Goal: Task Accomplishment & Management: Manage account settings

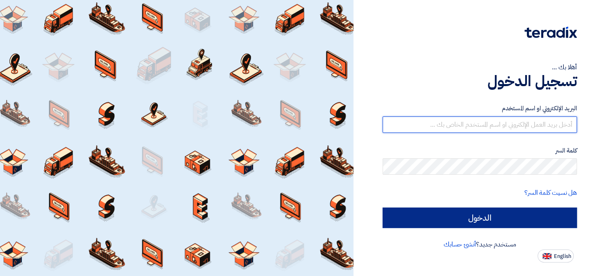
type input "[EMAIL_ADDRESS][DOMAIN_NAME]"
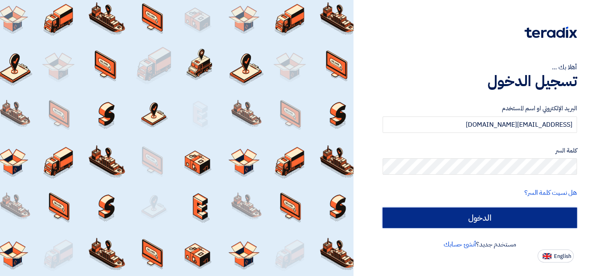
click at [468, 221] on input "الدخول" at bounding box center [479, 217] width 194 height 20
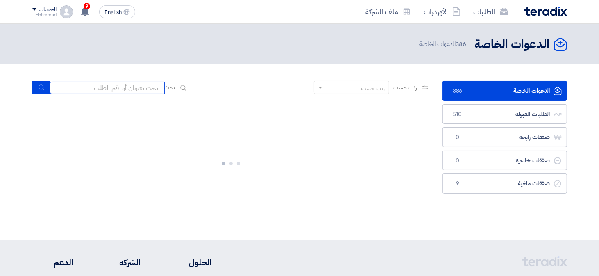
click at [144, 89] on input at bounding box center [107, 88] width 115 height 12
paste input "71488"
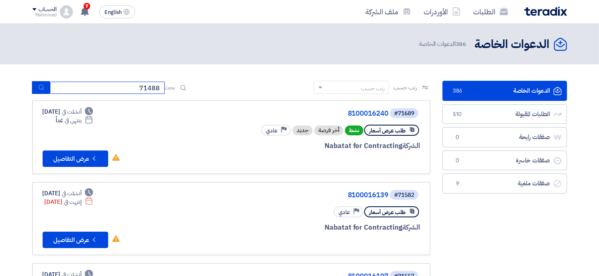
type input "71488"
click at [32, 81] on button "submit" at bounding box center [41, 87] width 18 height 13
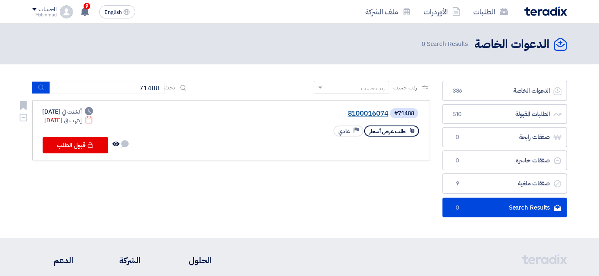
click at [368, 113] on link "8100016074" at bounding box center [307, 113] width 164 height 7
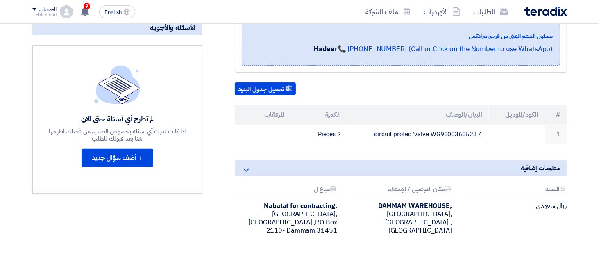
scroll to position [164, 0]
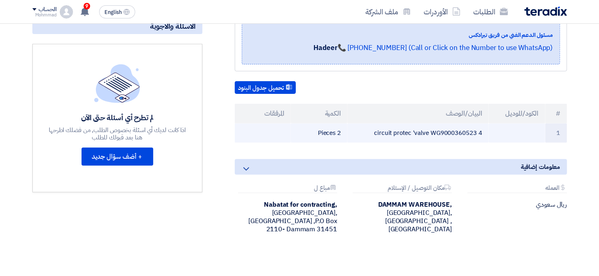
click at [430, 130] on td "4 circuit protec 'valve WG9000360523" at bounding box center [418, 132] width 141 height 19
click at [442, 132] on td "4 circuit protec 'valve WG9000360523" at bounding box center [418, 132] width 141 height 19
copy td "WG9000360523"
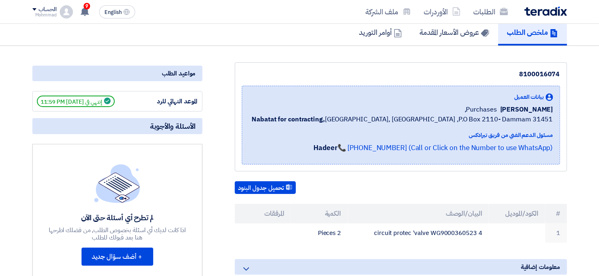
scroll to position [0, 0]
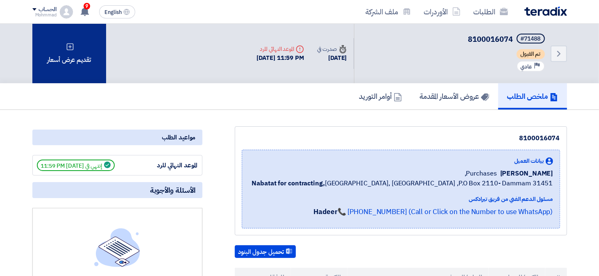
click at [70, 41] on div "تقديم عرض أسعار" at bounding box center [69, 53] width 74 height 59
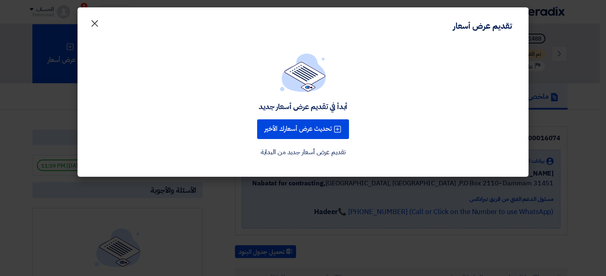
click at [93, 22] on span "×" at bounding box center [95, 23] width 10 height 25
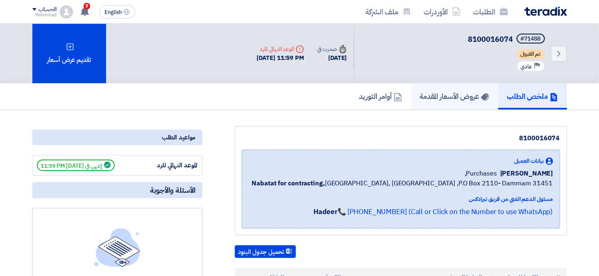
click at [443, 95] on h5 "عروض الأسعار المقدمة" at bounding box center [454, 95] width 69 height 9
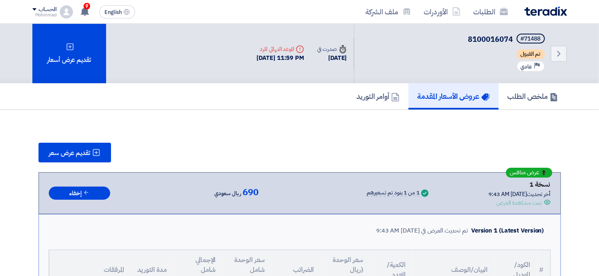
click at [571, 55] on div "Back #71488 8100016074 تم القبول Priority عادي Time صدرت في [DATE]" at bounding box center [299, 53] width 547 height 59
click at [562, 51] on icon "Back" at bounding box center [559, 54] width 10 height 10
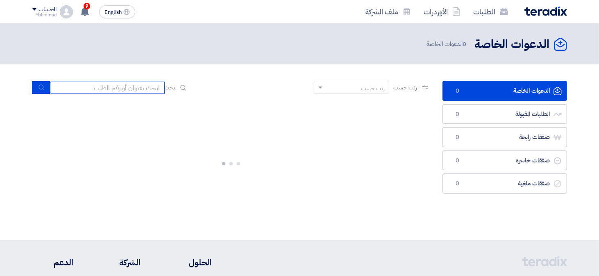
click at [118, 91] on input at bounding box center [107, 88] width 115 height 12
paste input "8100016240"
type input "8100016240"
click at [41, 89] on icon "submit" at bounding box center [41, 87] width 7 height 7
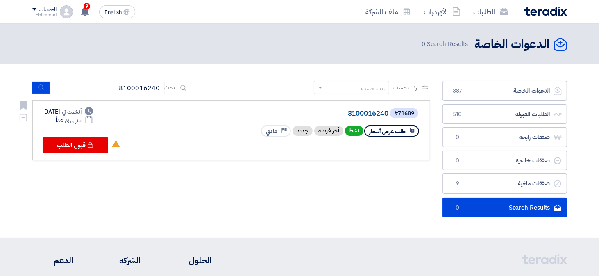
click at [365, 114] on link "8100016240" at bounding box center [307, 113] width 164 height 7
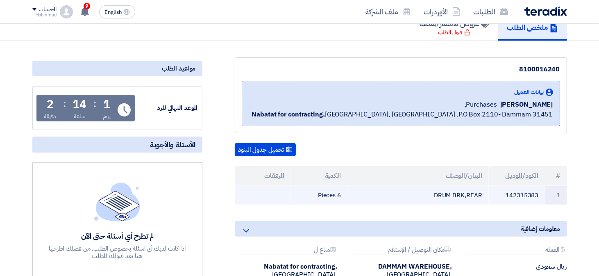
scroll to position [82, 0]
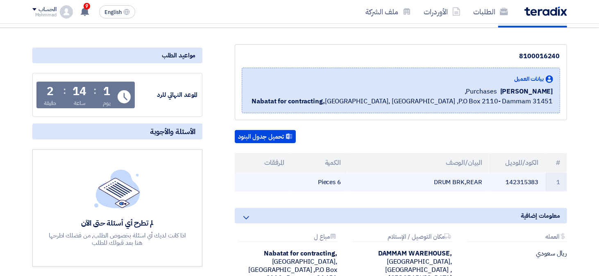
click at [528, 180] on td "142315383" at bounding box center [517, 182] width 57 height 19
copy td "142315383"
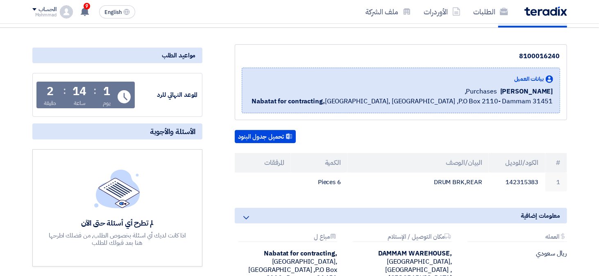
scroll to position [0, 0]
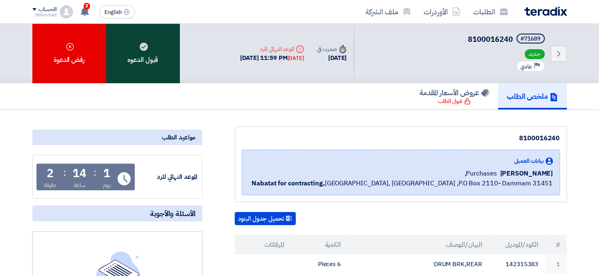
click at [145, 68] on div "قبول الدعوه" at bounding box center [143, 53] width 74 height 59
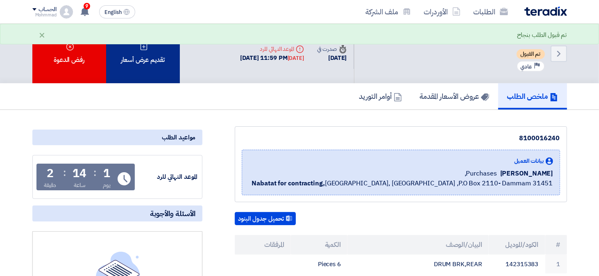
click at [155, 44] on div "تقديم عرض أسعار" at bounding box center [143, 53] width 74 height 59
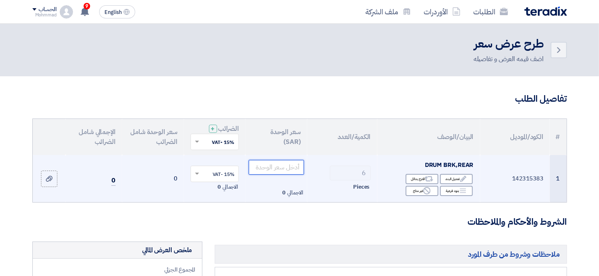
click at [296, 168] on input "number" at bounding box center [276, 167] width 55 height 15
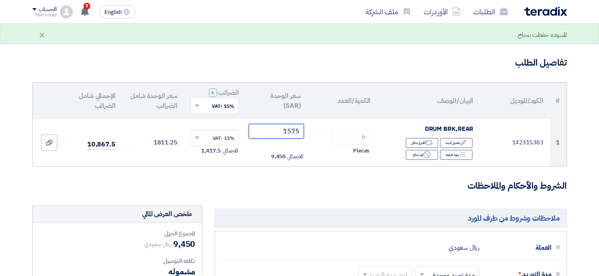
scroll to position [82, 0]
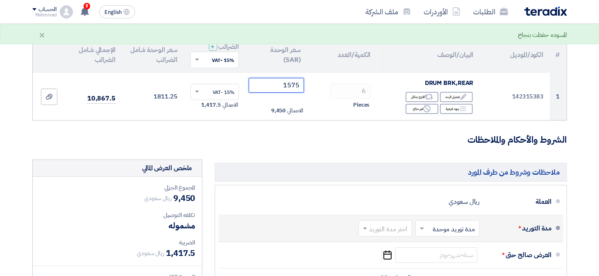
type input "1575"
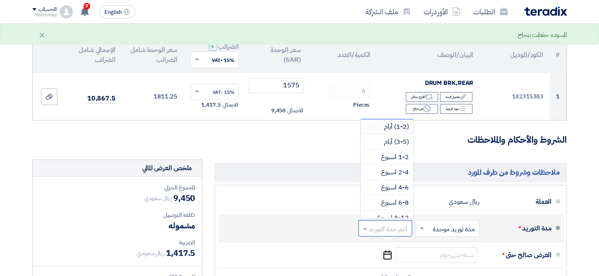
click at [386, 225] on input "text" at bounding box center [384, 229] width 50 height 12
click at [385, 129] on span "(1-2) أيام" at bounding box center [396, 127] width 25 height 10
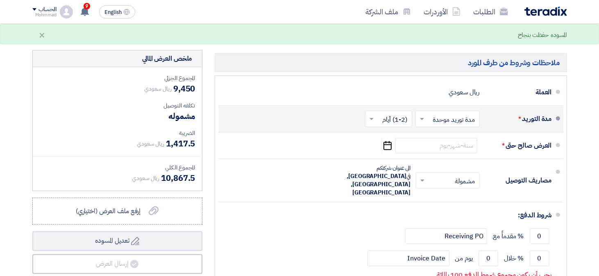
scroll to position [205, 0]
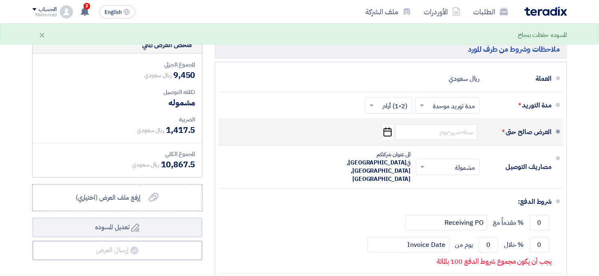
click at [390, 132] on icon "Pick a date" at bounding box center [387, 132] width 11 height 15
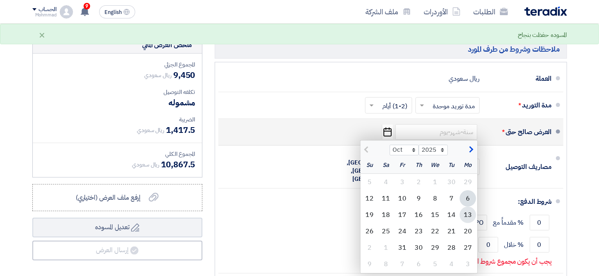
click at [464, 215] on div "13" at bounding box center [468, 215] width 16 height 16
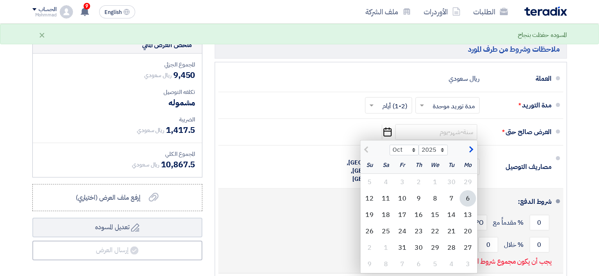
type input "[DATE]"
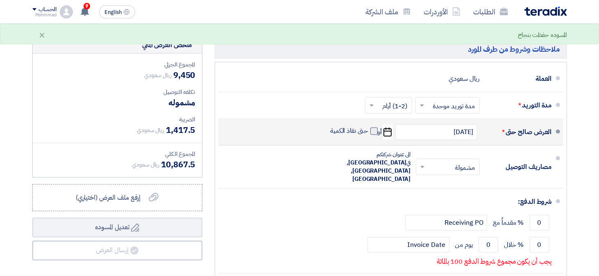
click at [371, 130] on span at bounding box center [374, 130] width 7 height 7
click at [368, 130] on input "حتى نفاذ الكمية" at bounding box center [348, 135] width 39 height 16
checkbox input "true"
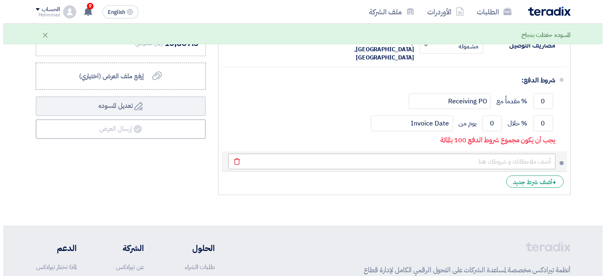
scroll to position [328, 0]
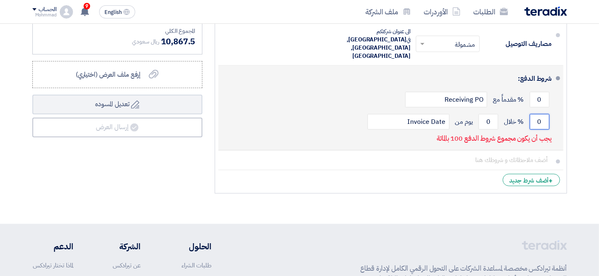
click at [542, 114] on input "0" at bounding box center [540, 122] width 20 height 16
type input "100"
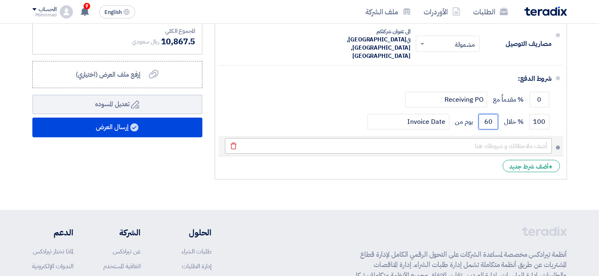
type input "60"
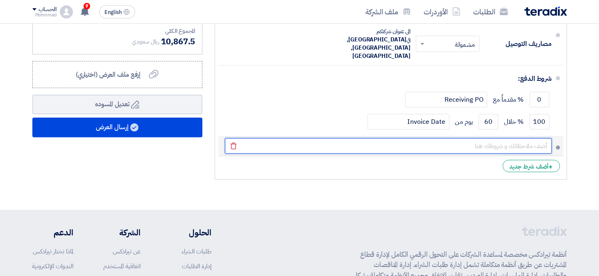
click at [524, 138] on input "text" at bounding box center [388, 146] width 327 height 16
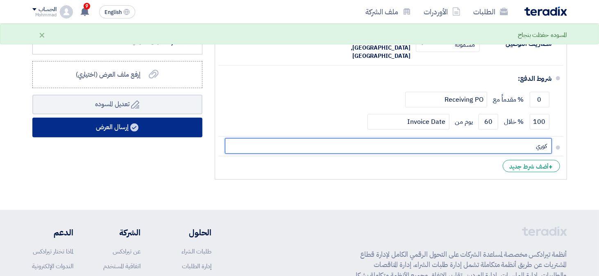
type input "كوري"
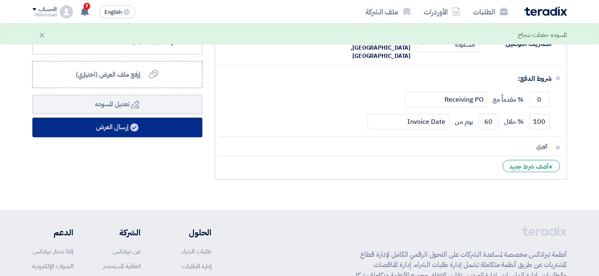
click at [131, 128] on icon at bounding box center [134, 127] width 8 height 8
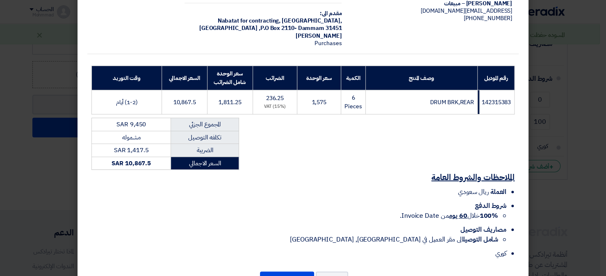
scroll to position [98, 0]
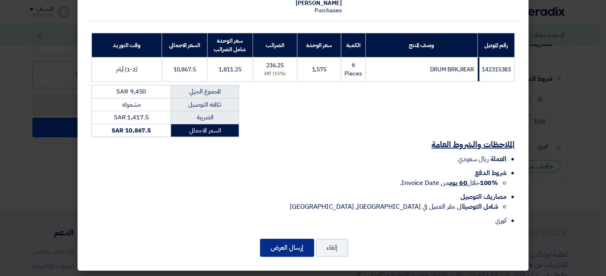
click at [288, 245] on button "إرسال العرض" at bounding box center [287, 248] width 54 height 18
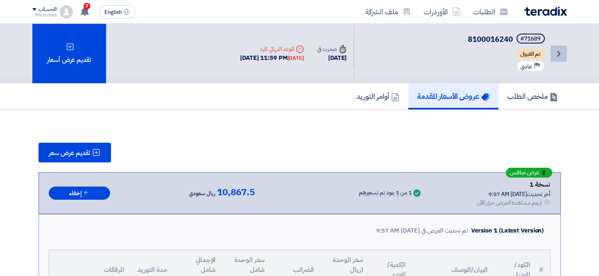
click at [552, 56] on link "Back" at bounding box center [559, 53] width 16 height 16
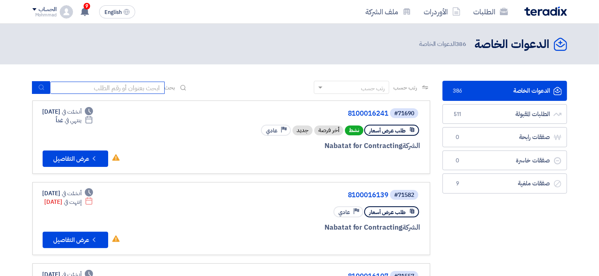
click at [105, 91] on input at bounding box center [107, 88] width 115 height 12
paste input "8100016241"
type input "8100016241"
click at [43, 88] on icon "submit" at bounding box center [41, 87] width 7 height 7
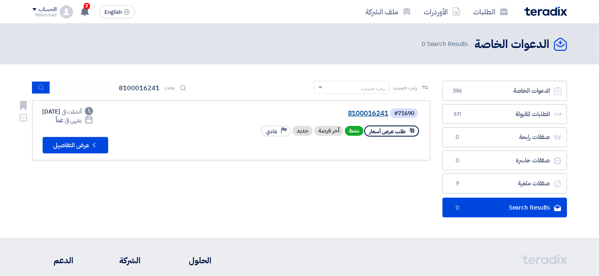
click at [349, 116] on link "8100016241" at bounding box center [307, 113] width 164 height 7
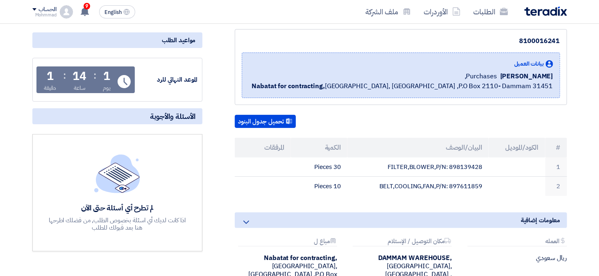
scroll to position [123, 0]
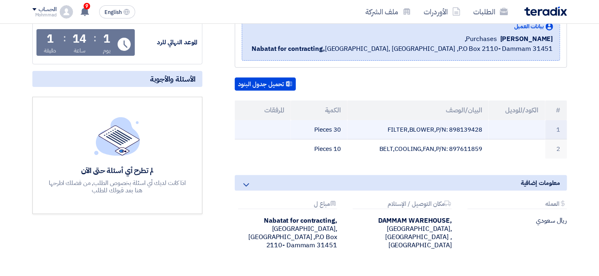
click at [464, 128] on td "FILTER,BLOWER,P/N: 898139428" at bounding box center [418, 129] width 141 height 19
copy td "898139428"
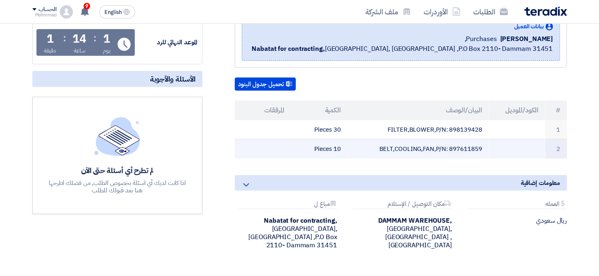
click at [466, 146] on td "BELT,COOLING,FAN,P/N: 897611859" at bounding box center [418, 148] width 141 height 19
copy td "897611859"
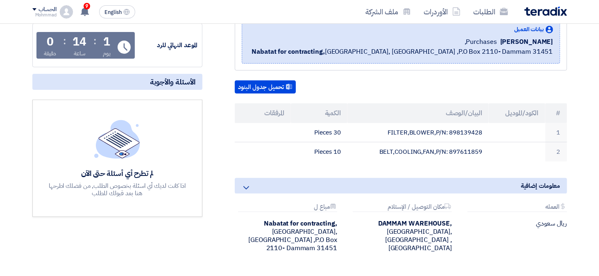
scroll to position [0, 0]
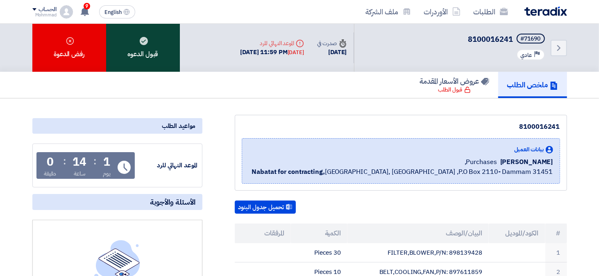
click at [130, 50] on div "قبول الدعوه" at bounding box center [143, 48] width 74 height 48
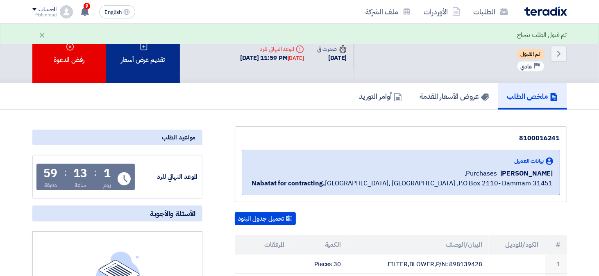
click at [143, 45] on use at bounding box center [143, 46] width 7 height 7
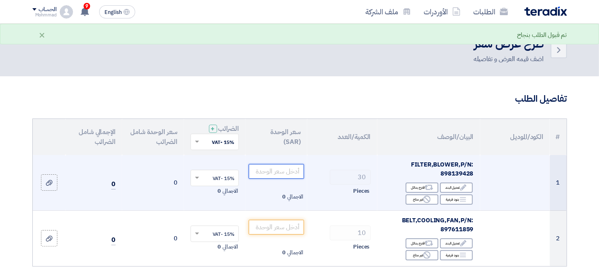
click at [284, 173] on input "number" at bounding box center [276, 171] width 55 height 15
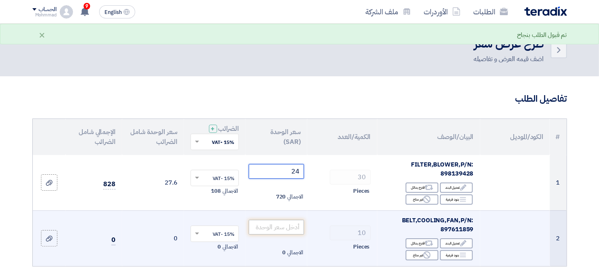
type input "24"
click at [289, 226] on input "number" at bounding box center [276, 227] width 55 height 15
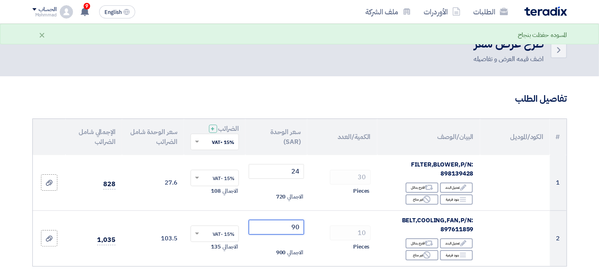
type input "90"
click at [398, 95] on h3 "تفاصيل الطلب" at bounding box center [299, 99] width 535 height 13
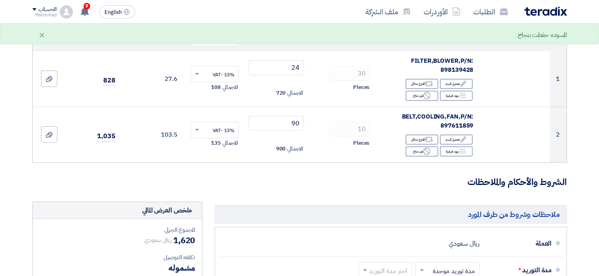
scroll to position [246, 0]
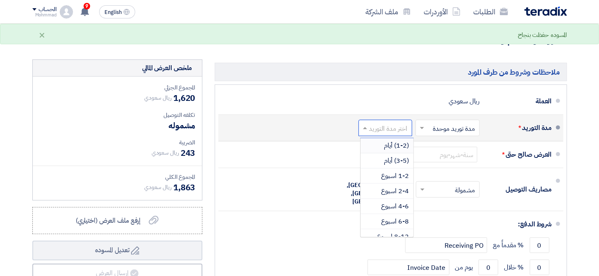
click at [389, 124] on input "text" at bounding box center [384, 129] width 50 height 12
click at [384, 145] on span "(1-2) أيام" at bounding box center [396, 146] width 25 height 10
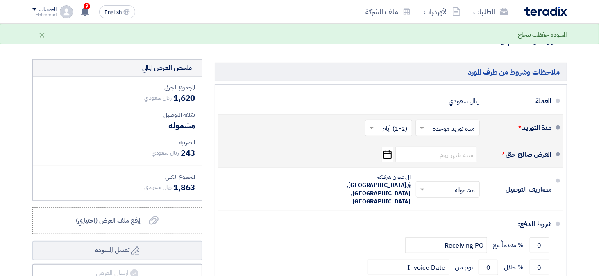
click at [389, 158] on icon "Pick a date" at bounding box center [387, 154] width 11 height 15
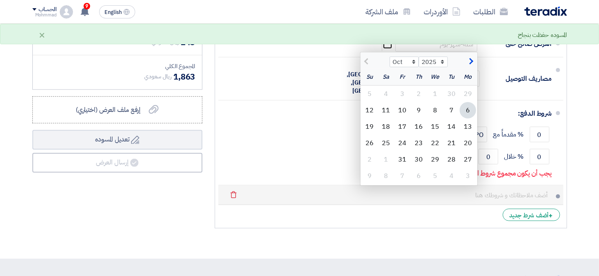
scroll to position [369, 0]
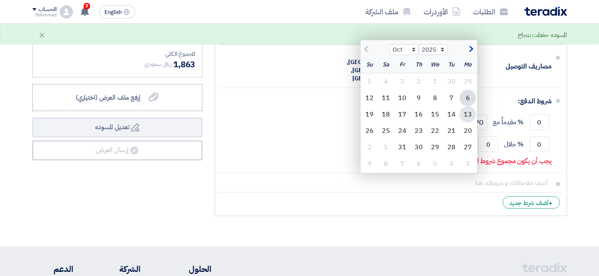
click at [466, 110] on div "13" at bounding box center [468, 114] width 16 height 16
type input "[DATE]"
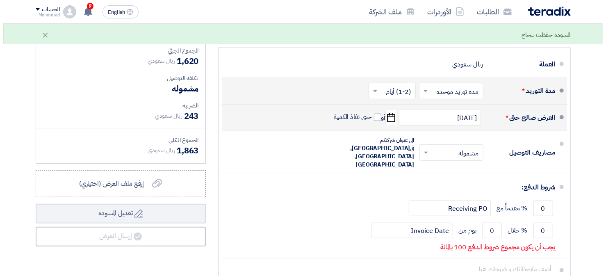
scroll to position [328, 0]
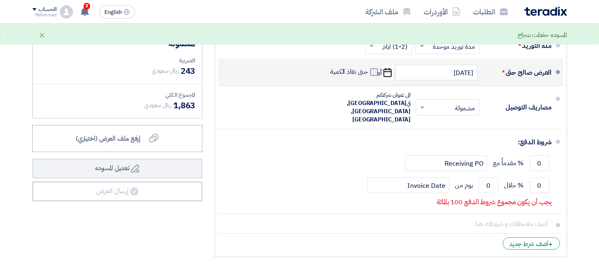
click at [371, 71] on span at bounding box center [374, 71] width 7 height 7
click at [368, 71] on input "حتى نفاذ الكمية" at bounding box center [348, 76] width 39 height 16
checkbox input "true"
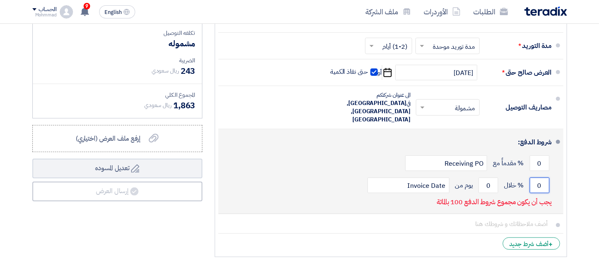
click at [538, 177] on input "0" at bounding box center [540, 185] width 20 height 16
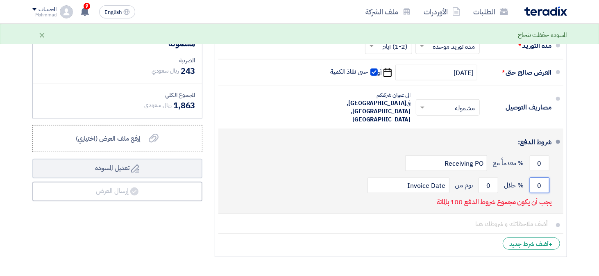
click at [538, 177] on input "0" at bounding box center [540, 185] width 20 height 16
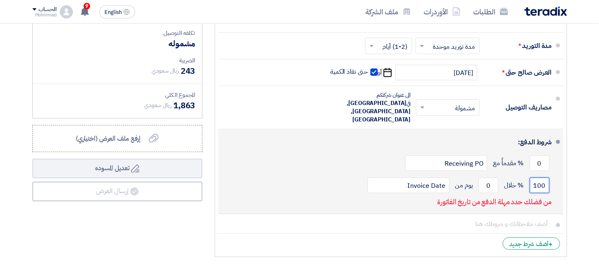
type input "100"
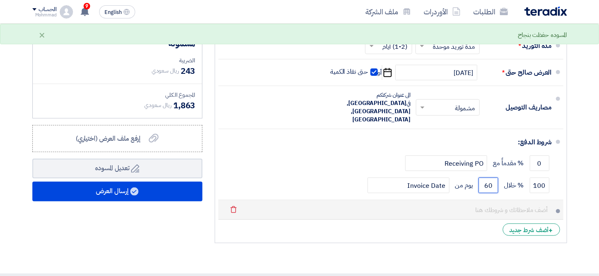
type input "60"
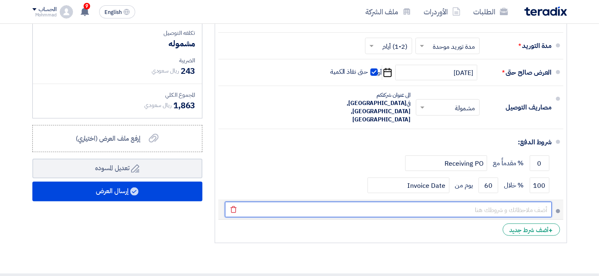
click at [498, 202] on input "text" at bounding box center [388, 210] width 327 height 16
paste input "002152"
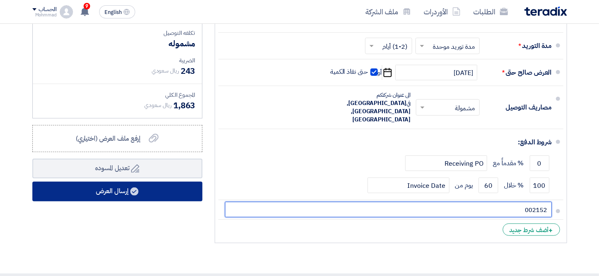
type input "002152"
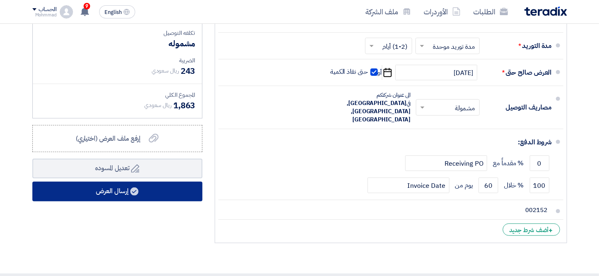
click at [129, 191] on button "إرسال العرض" at bounding box center [117, 192] width 170 height 20
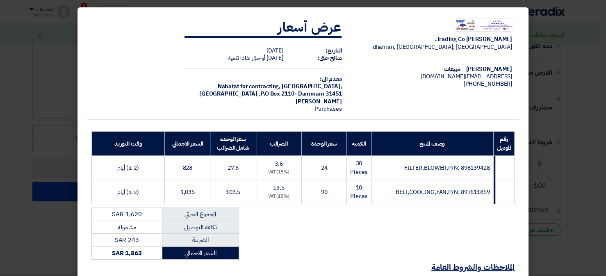
scroll to position [123, 0]
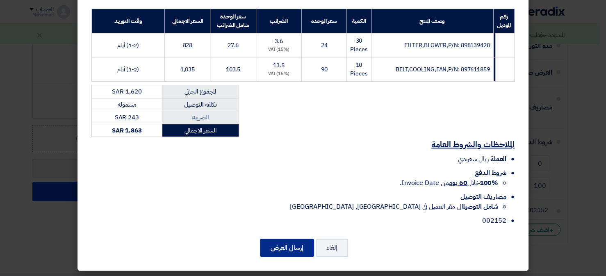
click at [288, 244] on button "إرسال العرض" at bounding box center [287, 248] width 54 height 18
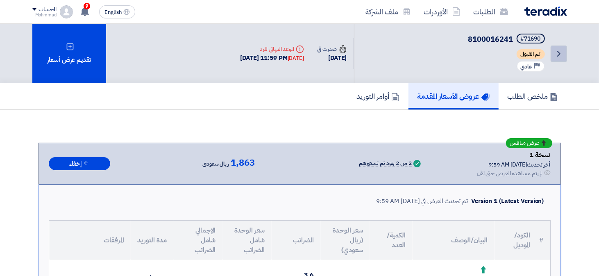
click at [562, 52] on icon "Back" at bounding box center [559, 54] width 10 height 10
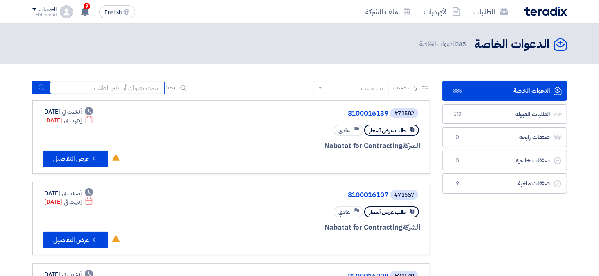
click at [79, 89] on input at bounding box center [107, 88] width 115 height 12
paste input "8100016231"
type input "8100016231"
click at [32, 83] on button "submit" at bounding box center [41, 87] width 18 height 13
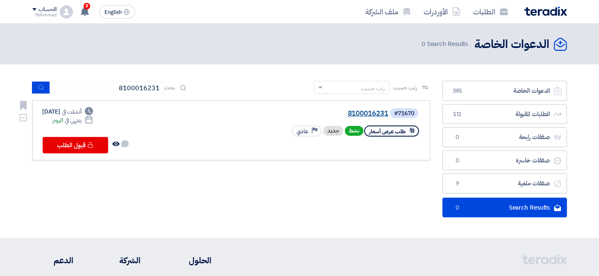
click at [383, 115] on link "8100016231" at bounding box center [307, 113] width 164 height 7
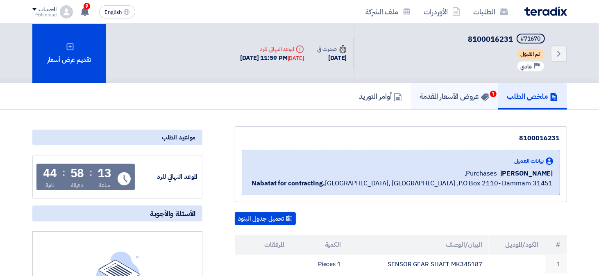
click at [464, 98] on h5 "عروض الأسعار المقدمة 1" at bounding box center [454, 95] width 69 height 9
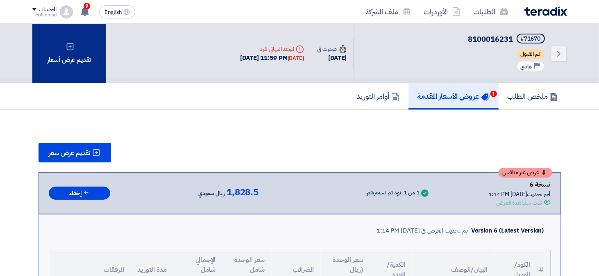
click at [73, 58] on div "تقديم عرض أسعار" at bounding box center [69, 53] width 74 height 59
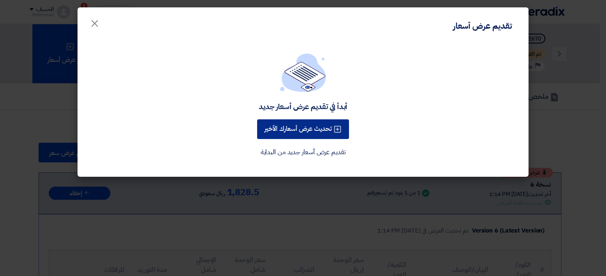
click at [305, 132] on button "تحديث عرض أسعارك الأخير" at bounding box center [303, 129] width 92 height 20
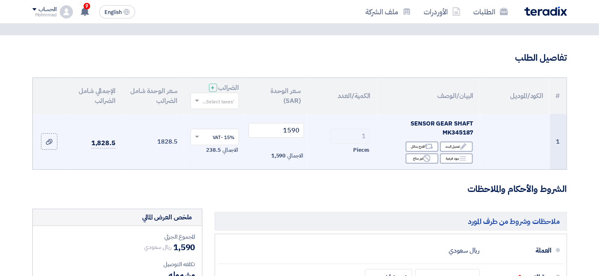
scroll to position [41, 0]
click at [282, 129] on input "1590" at bounding box center [276, 130] width 55 height 15
type input "159"
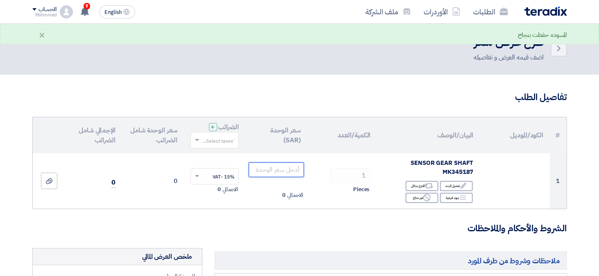
scroll to position [0, 0]
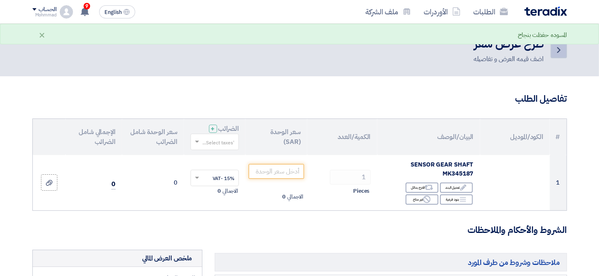
click at [560, 53] on icon "Back" at bounding box center [559, 50] width 10 height 10
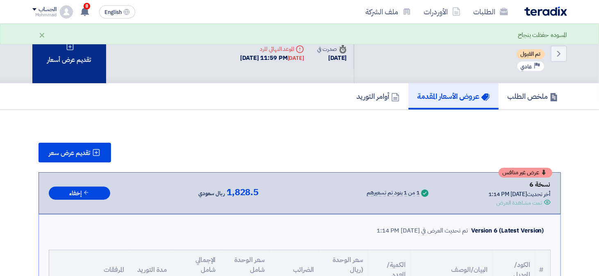
click at [64, 69] on div "تقديم عرض أسعار" at bounding box center [69, 53] width 74 height 59
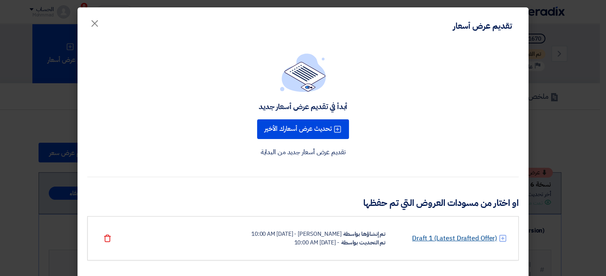
click at [460, 235] on link "Draft 1 (Latest Drafted Offer)" at bounding box center [454, 238] width 85 height 10
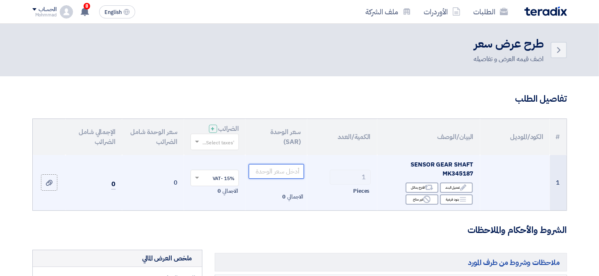
click at [292, 174] on input "number" at bounding box center [276, 171] width 55 height 15
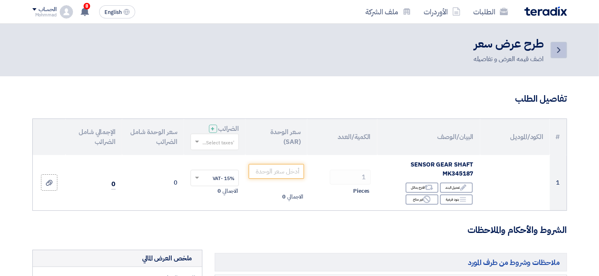
click at [564, 49] on icon "Back" at bounding box center [559, 50] width 10 height 10
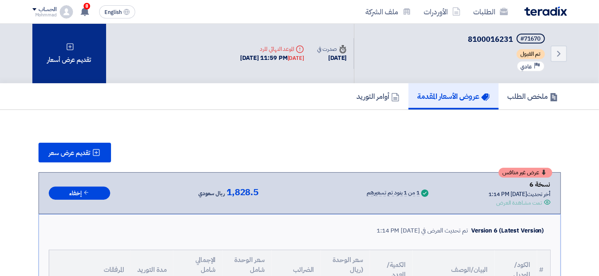
click at [73, 65] on div "تقديم عرض أسعار" at bounding box center [69, 53] width 74 height 59
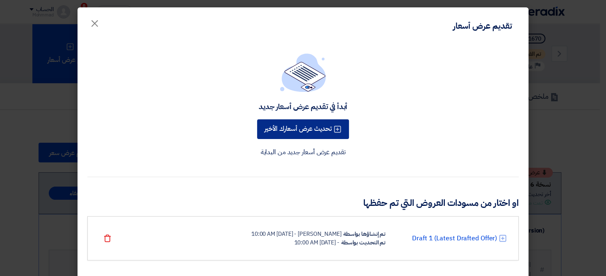
click at [311, 135] on button "تحديث عرض أسعارك الأخير" at bounding box center [303, 129] width 92 height 20
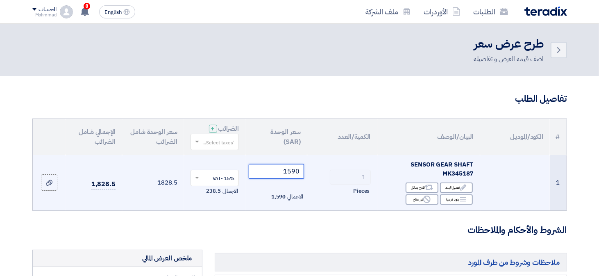
click at [295, 172] on input "1590" at bounding box center [276, 171] width 55 height 15
drag, startPoint x: 295, startPoint y: 172, endPoint x: 307, endPoint y: 173, distance: 12.3
click at [307, 173] on tr "1 SENSOR GEAR SHAFT MK345187 Edit تعديل البند Alternative اقترح بدائل Breakdown…" at bounding box center [300, 182] width 534 height 55
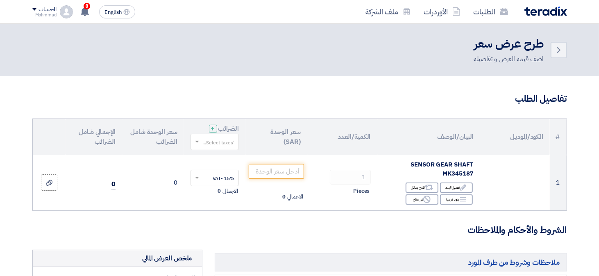
click at [272, 224] on h3 "الشروط والأحكام والملاحظات" at bounding box center [299, 230] width 535 height 13
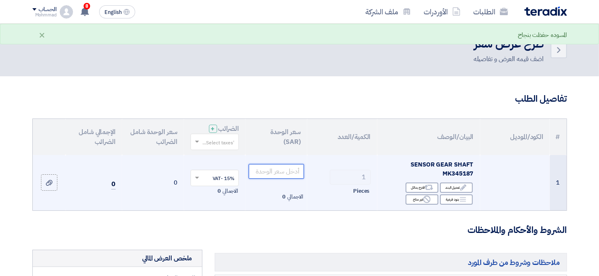
click at [269, 171] on input "number" at bounding box center [276, 171] width 55 height 15
click at [280, 172] on input "number" at bounding box center [276, 171] width 55 height 15
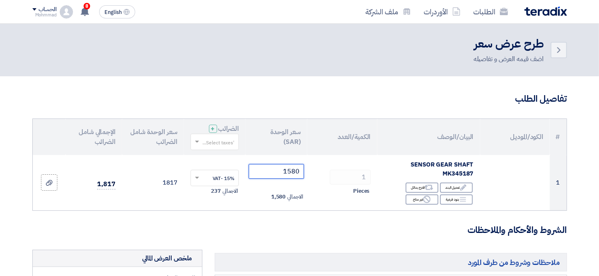
type input "1580"
click at [285, 232] on h3 "الشروط والأحكام والملاحظات" at bounding box center [299, 230] width 535 height 13
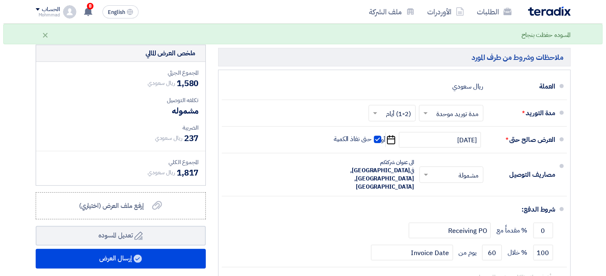
scroll to position [369, 0]
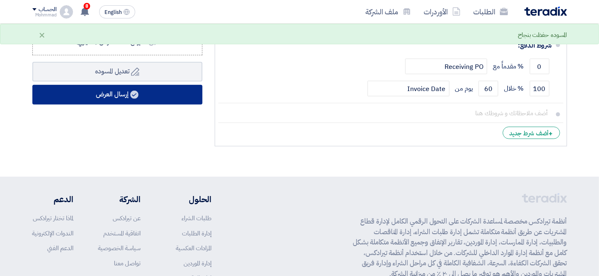
click at [117, 95] on button "إرسال العرض" at bounding box center [117, 95] width 170 height 20
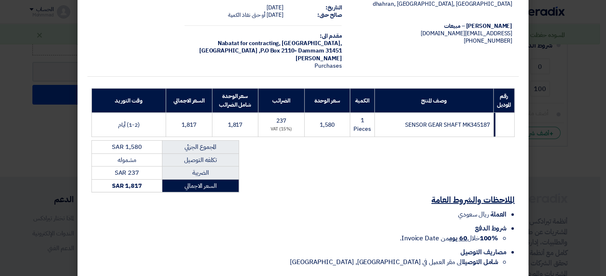
scroll to position [84, 0]
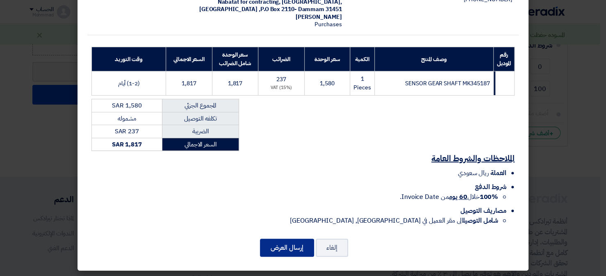
click at [274, 252] on button "إرسال العرض" at bounding box center [287, 248] width 54 height 18
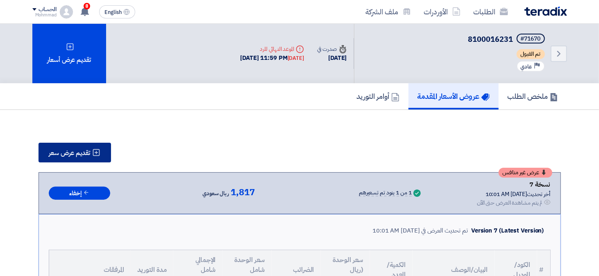
click at [66, 150] on span "تقديم عرض سعر" at bounding box center [69, 153] width 41 height 7
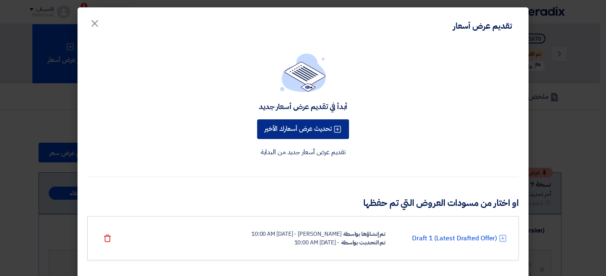
click at [305, 128] on button "تحديث عرض أسعارك الأخير" at bounding box center [303, 129] width 92 height 20
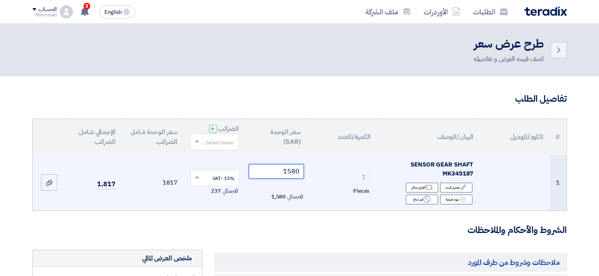
click at [291, 170] on input "1580" at bounding box center [276, 171] width 55 height 15
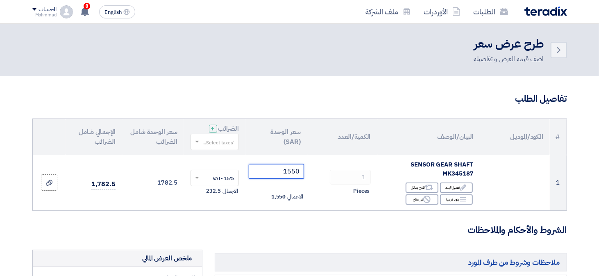
type input "1550"
click at [300, 229] on h3 "الشروط والأحكام والملاحظات" at bounding box center [299, 230] width 535 height 13
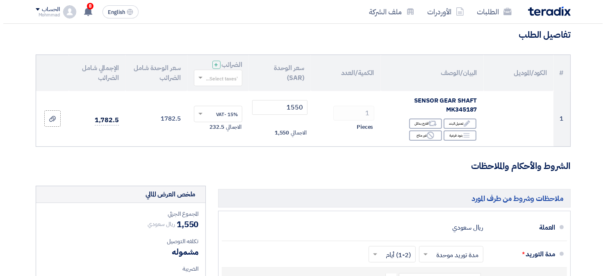
scroll to position [205, 0]
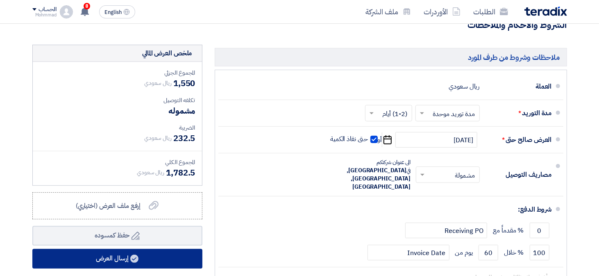
click at [145, 255] on button "إرسال العرض" at bounding box center [117, 259] width 170 height 20
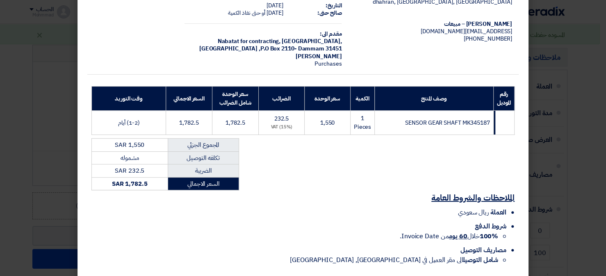
scroll to position [84, 0]
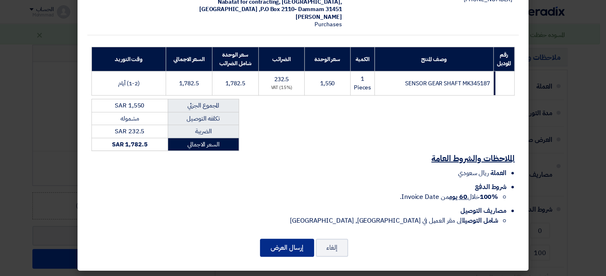
click at [303, 239] on button "إرسال العرض" at bounding box center [287, 248] width 54 height 18
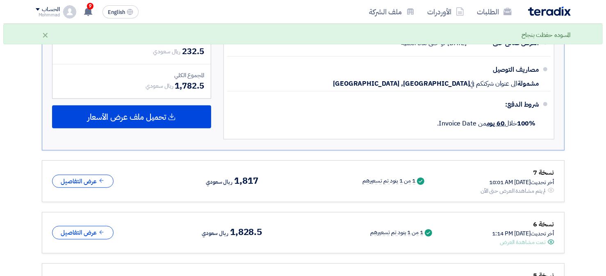
scroll to position [70, 0]
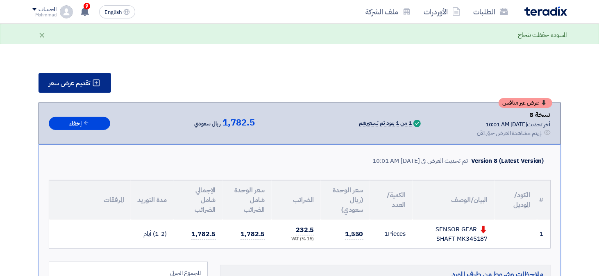
click at [71, 80] on span "تقديم عرض سعر" at bounding box center [69, 83] width 41 height 7
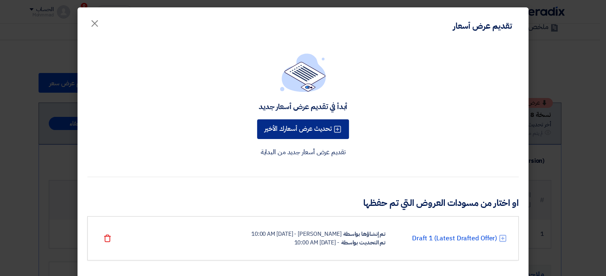
click at [275, 131] on button "تحديث عرض أسعارك الأخير" at bounding box center [303, 129] width 92 height 20
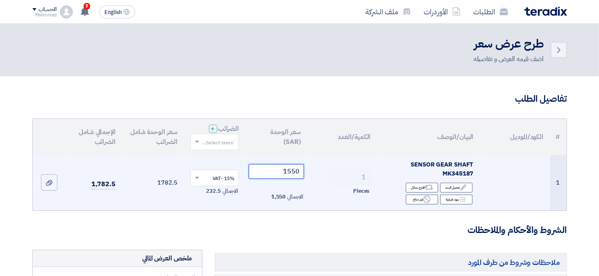
click at [299, 178] on input "1550" at bounding box center [276, 171] width 55 height 15
click at [299, 177] on input "1550" at bounding box center [276, 171] width 55 height 15
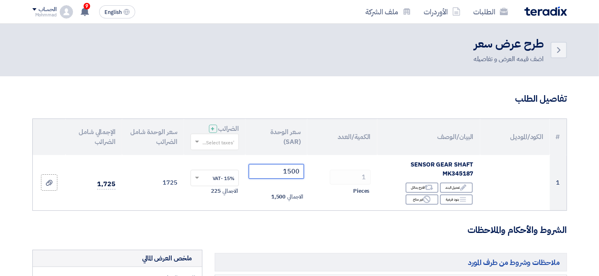
type input "1500"
click at [300, 227] on h3 "الشروط والأحكام والملاحظات" at bounding box center [299, 230] width 535 height 13
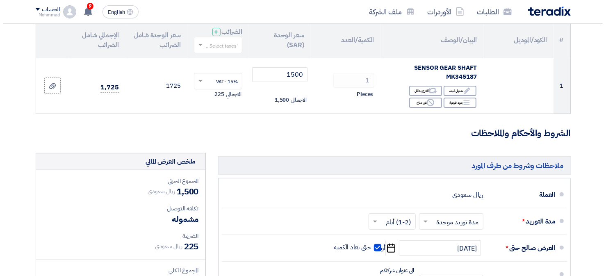
scroll to position [205, 0]
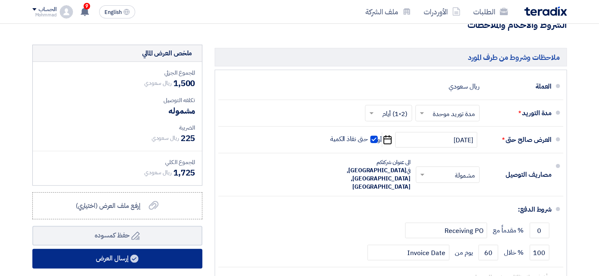
click at [136, 255] on use at bounding box center [134, 259] width 8 height 8
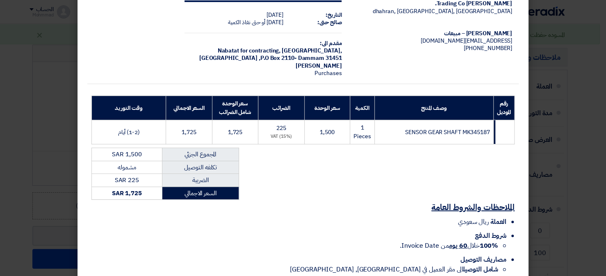
scroll to position [84, 0]
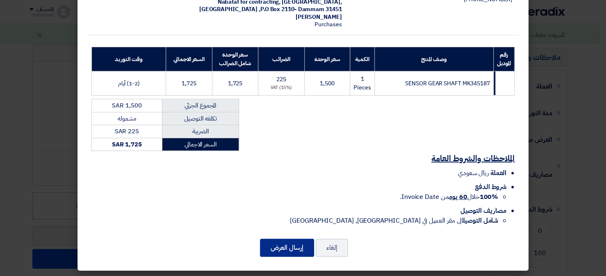
click at [294, 246] on button "إرسال العرض" at bounding box center [287, 248] width 54 height 18
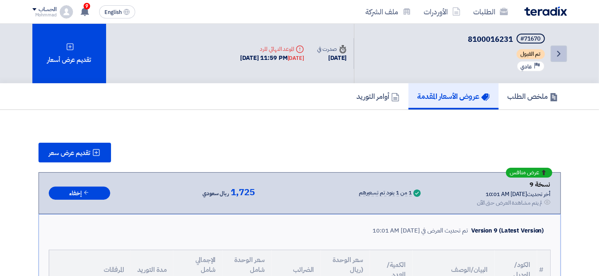
click at [562, 52] on icon "Back" at bounding box center [559, 54] width 10 height 10
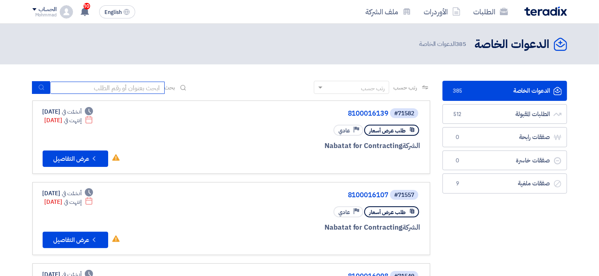
click at [89, 88] on input at bounding box center [107, 88] width 115 height 12
paste input "71488"
type input "71488"
click at [38, 88] on icon "submit" at bounding box center [41, 87] width 7 height 7
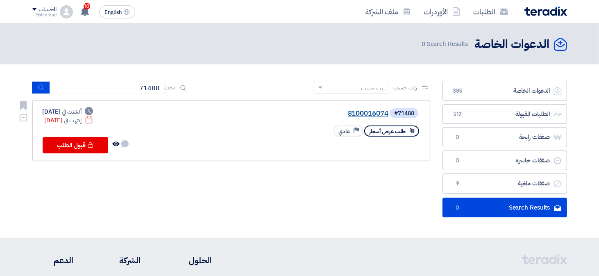
click at [366, 112] on link "8100016074" at bounding box center [307, 113] width 164 height 7
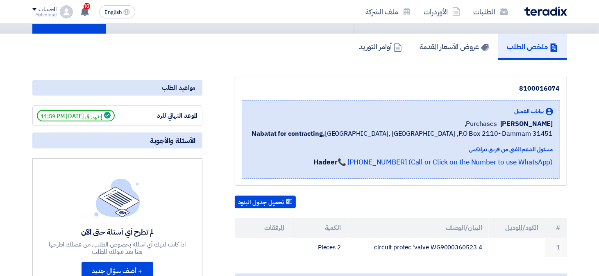
scroll to position [41, 0]
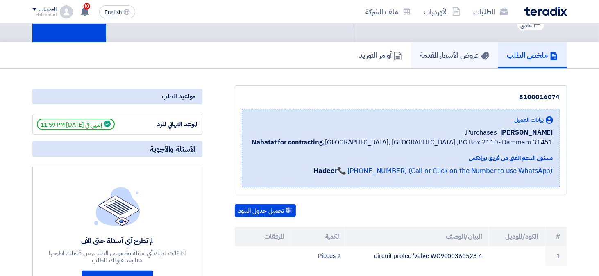
click at [453, 56] on h5 "عروض الأسعار المقدمة" at bounding box center [454, 54] width 69 height 9
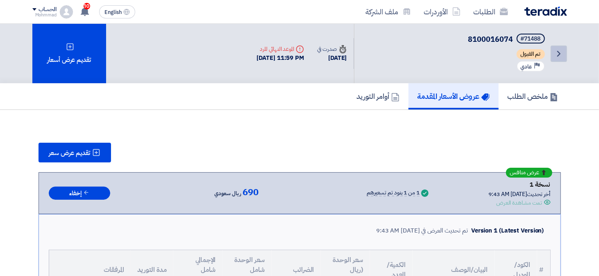
click at [558, 51] on use at bounding box center [558, 54] width 3 height 6
